Goal: Task Accomplishment & Management: Manage account settings

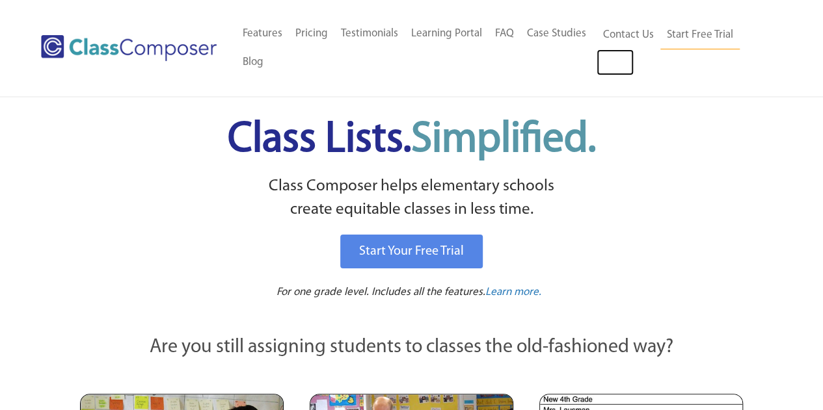
click at [609, 60] on link "Log In" at bounding box center [614, 62] width 37 height 26
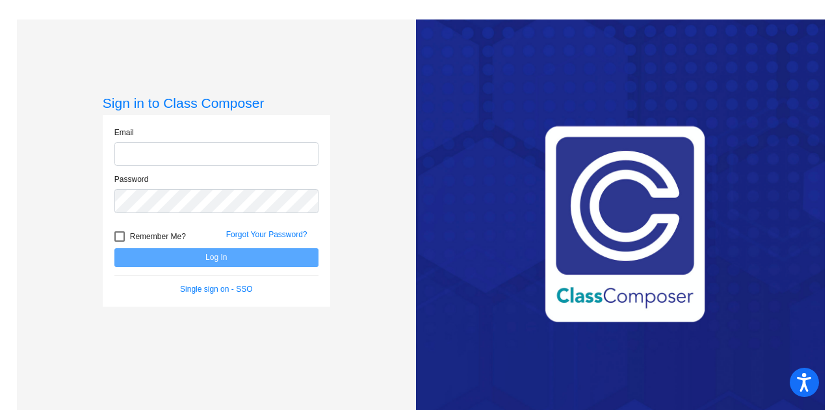
type input "rafaella.navarro@lcps.org"
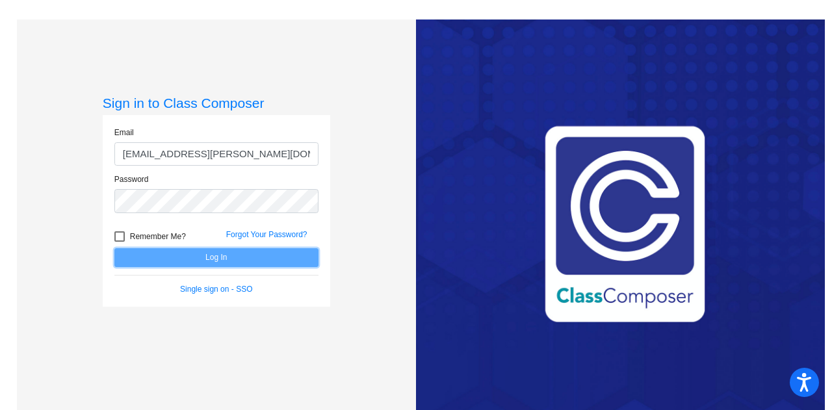
click at [238, 261] on button "Log In" at bounding box center [216, 257] width 204 height 19
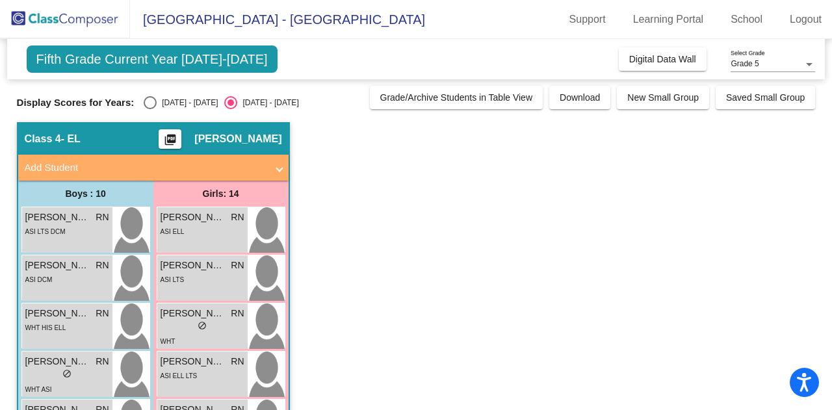
scroll to position [1, 0]
